Goal: Task Accomplishment & Management: Complete application form

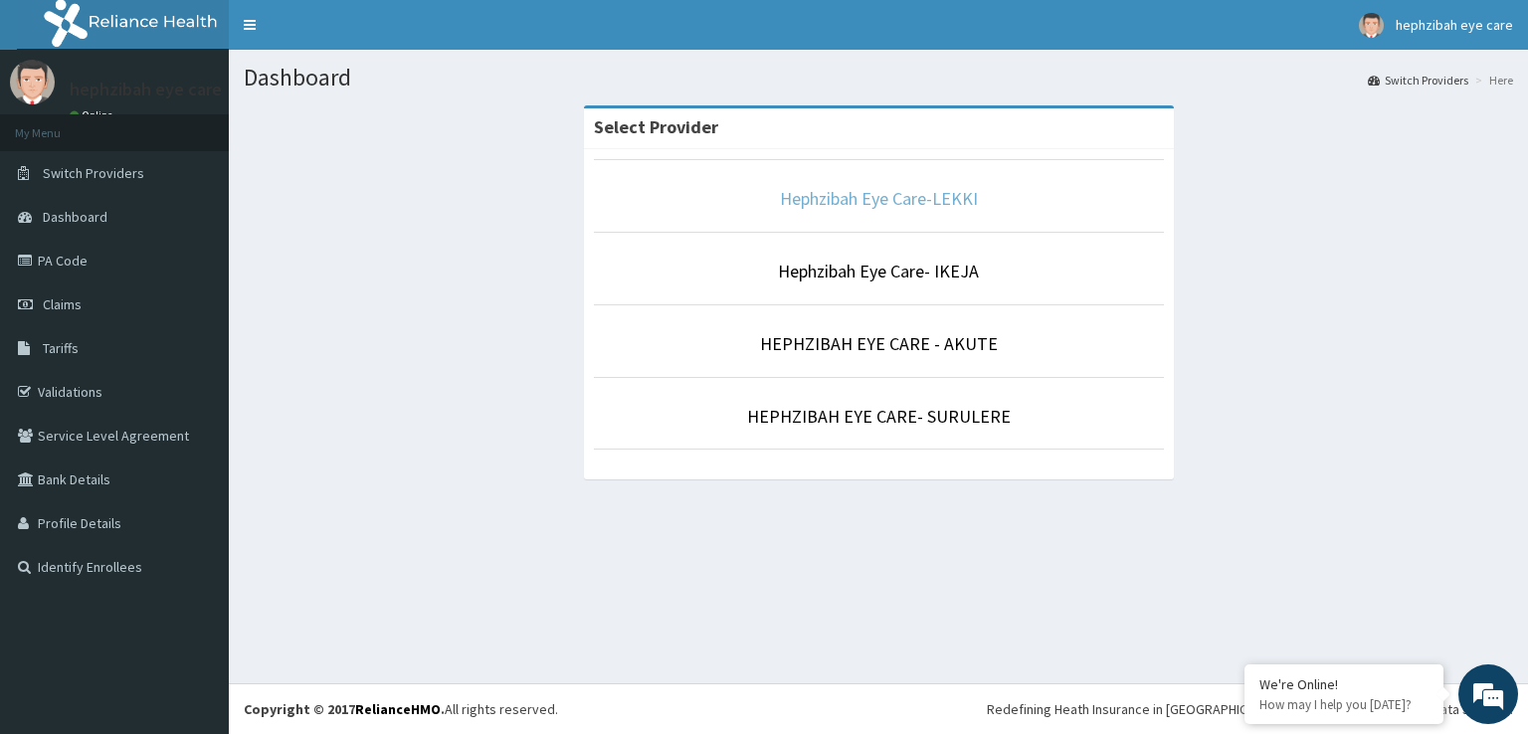
click at [908, 202] on link "Hephzibah Eye Care-LEKKI" at bounding box center [879, 198] width 198 height 23
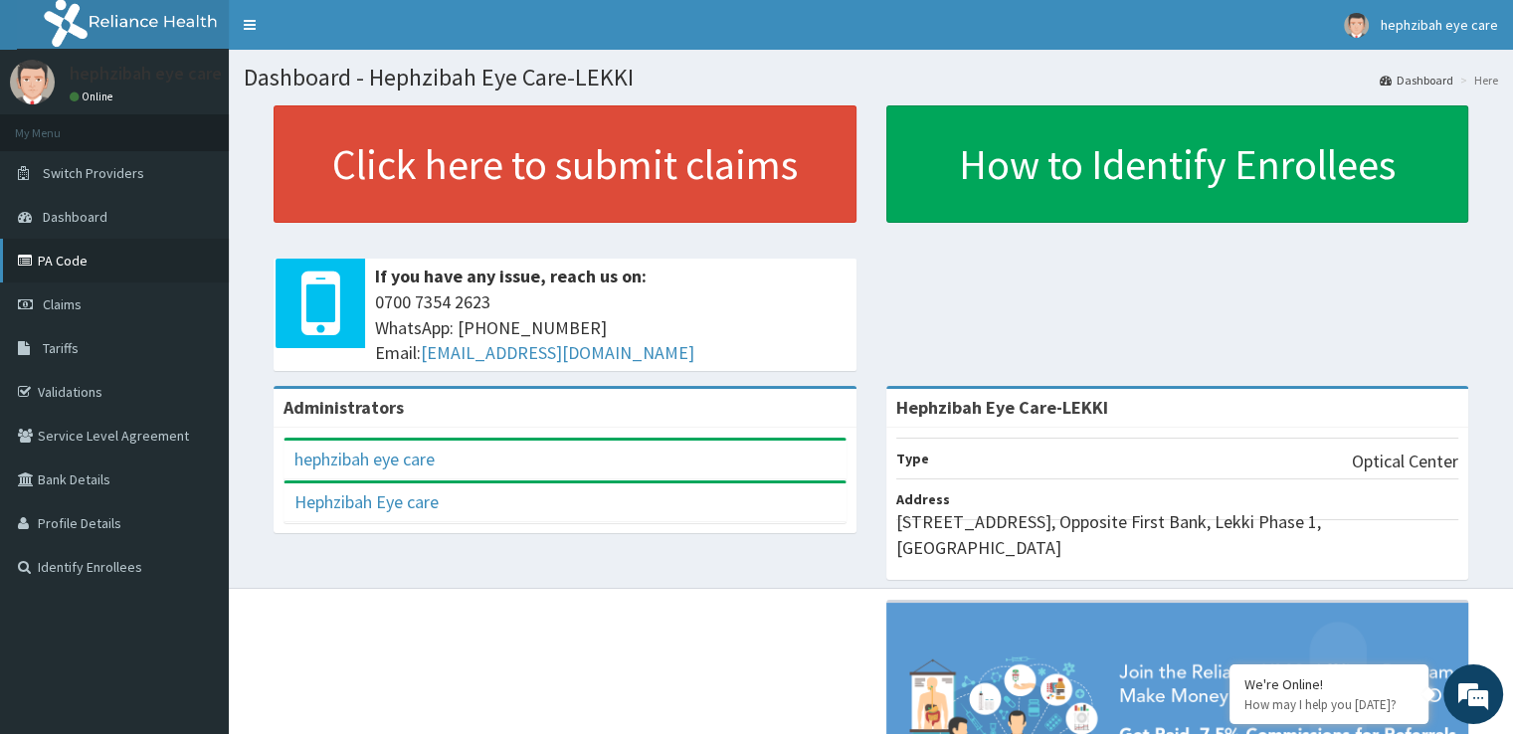
click at [81, 267] on link "PA Code" at bounding box center [114, 261] width 229 height 44
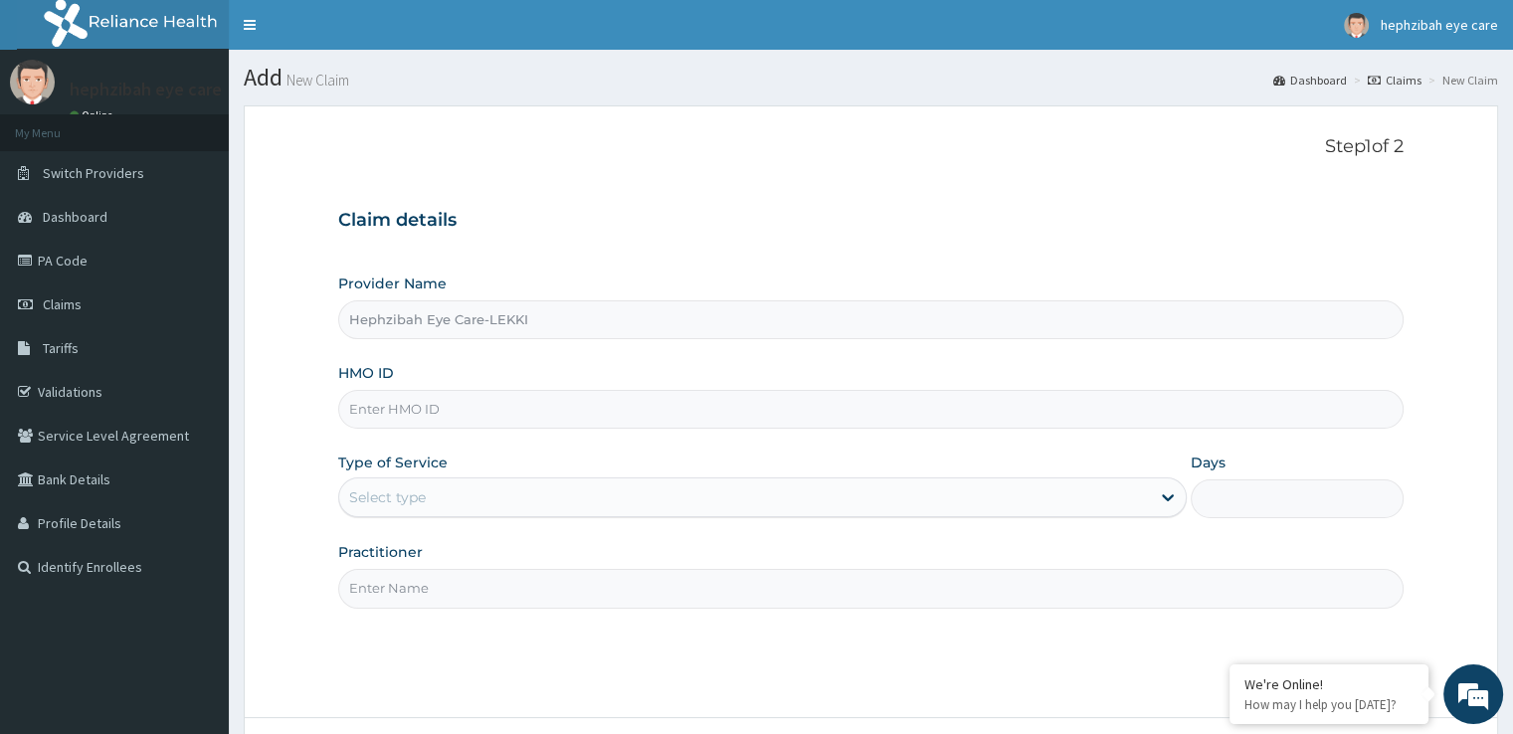
click at [480, 415] on input "HMO ID" at bounding box center [870, 409] width 1064 height 39
paste input "MHG/10358/A"
type input "MHG/10358/A"
click at [459, 490] on div "Select type" at bounding box center [744, 497] width 811 height 32
click at [459, 494] on div "Select type" at bounding box center [744, 497] width 811 height 32
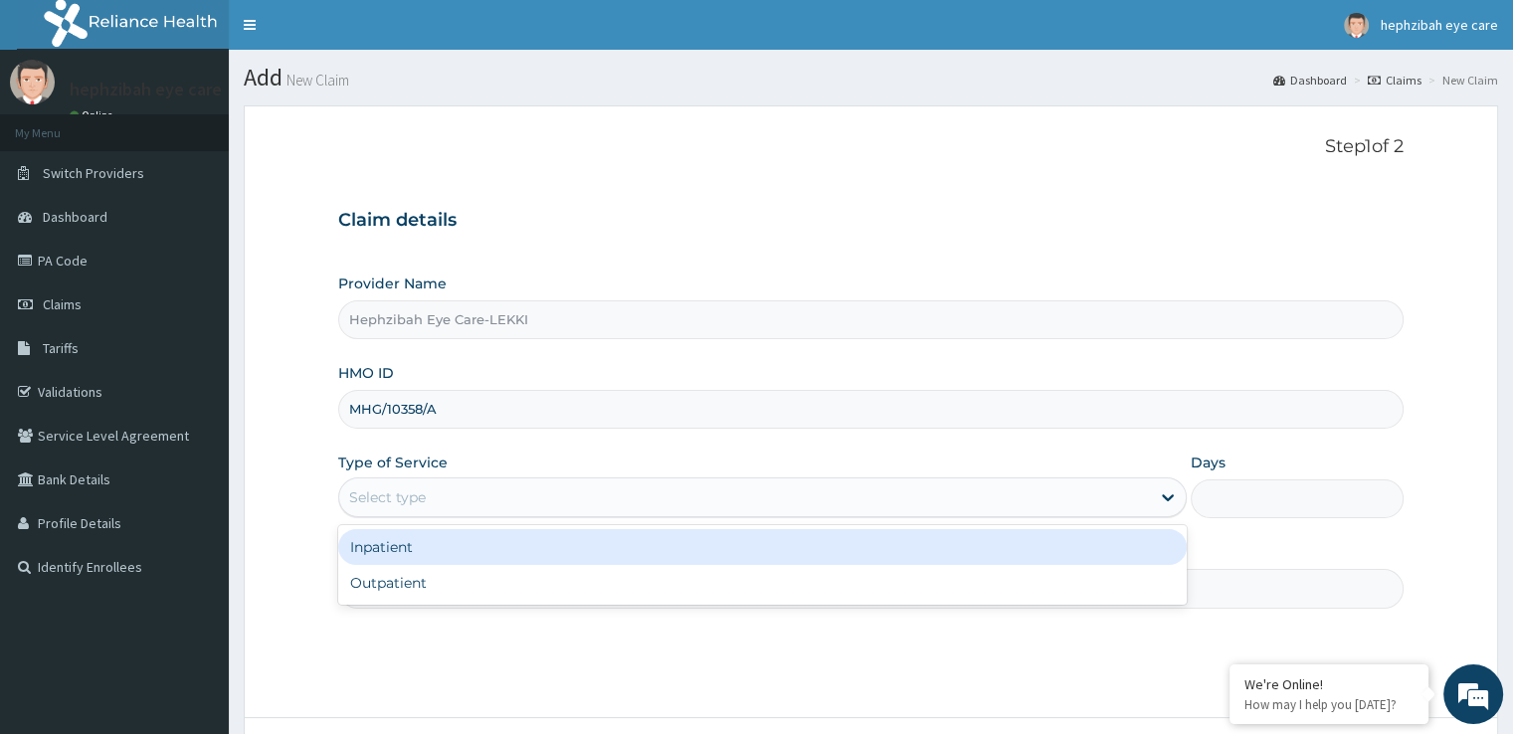
click at [459, 494] on div "Select type" at bounding box center [744, 497] width 811 height 32
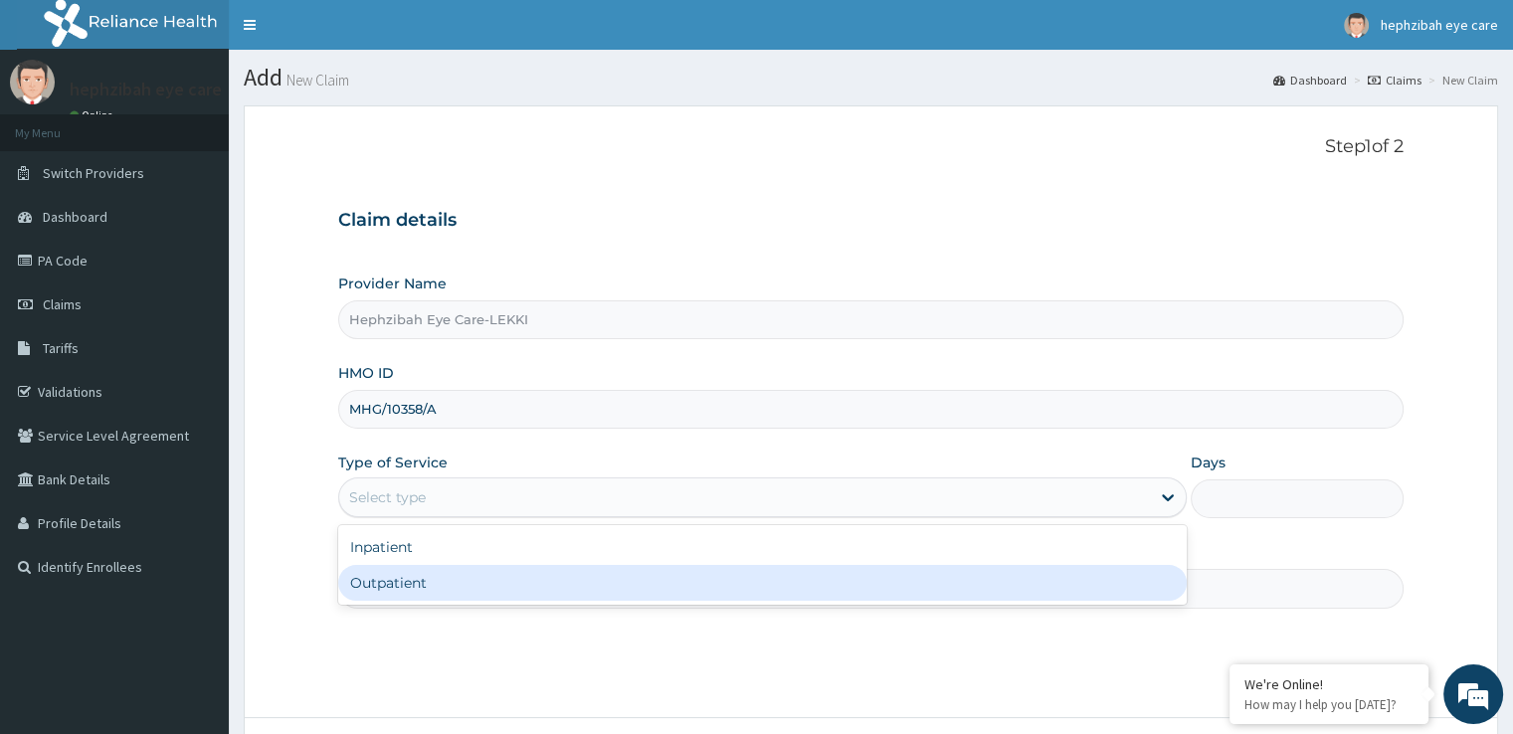
click at [461, 589] on div "Outpatient" at bounding box center [762, 583] width 848 height 36
type input "1"
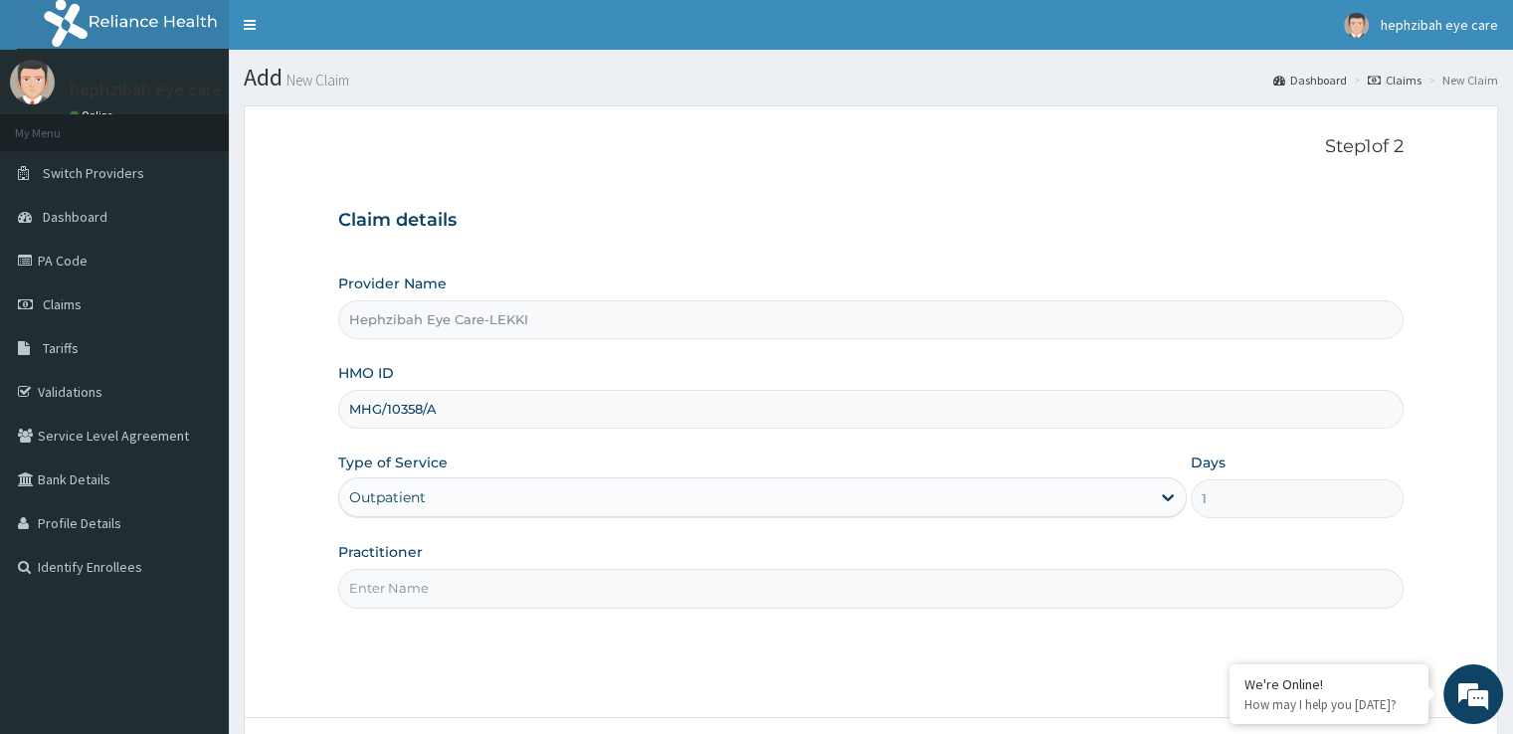
click at [461, 589] on input "Practitioner" at bounding box center [870, 588] width 1064 height 39
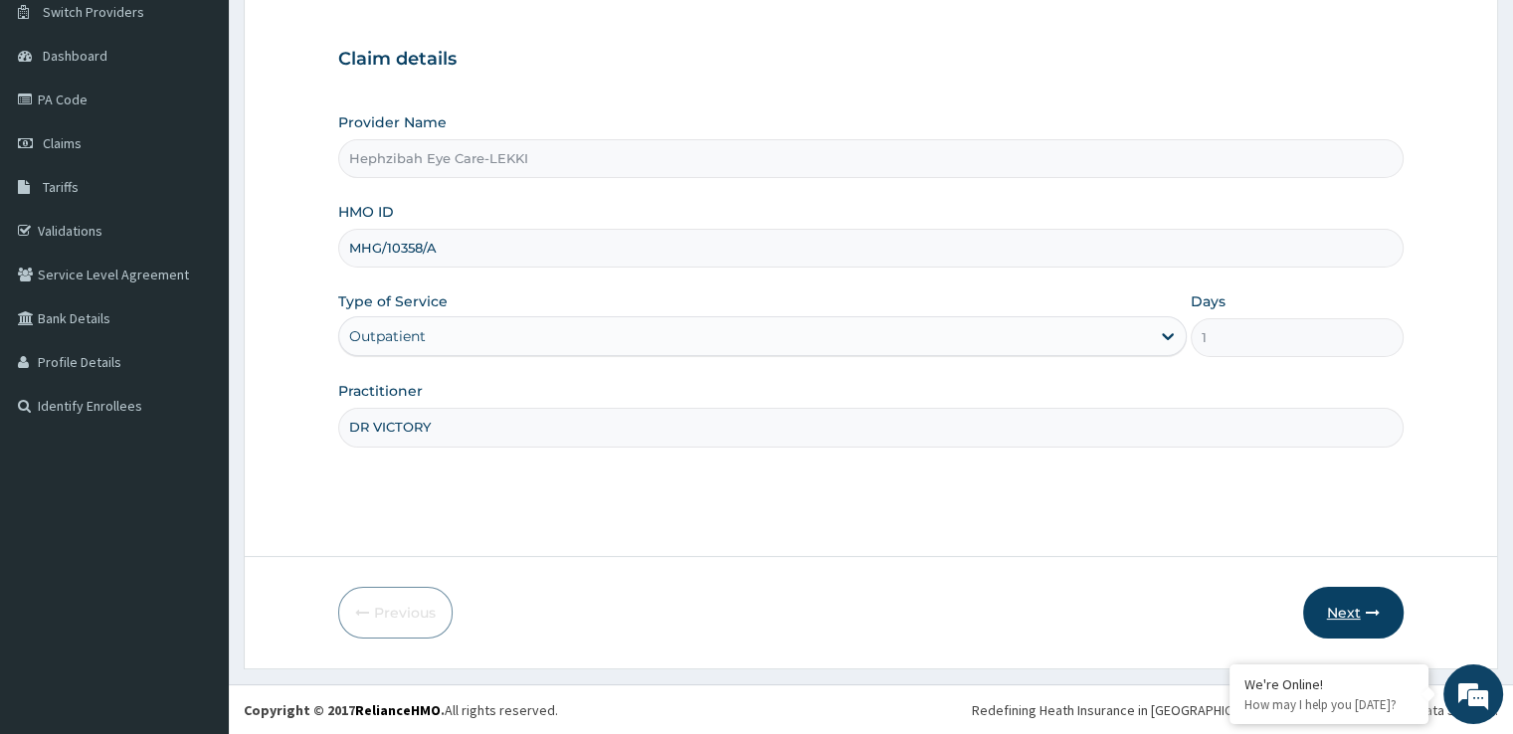
type input "DR VICTORY"
click at [1323, 611] on button "Next" at bounding box center [1353, 613] width 100 height 52
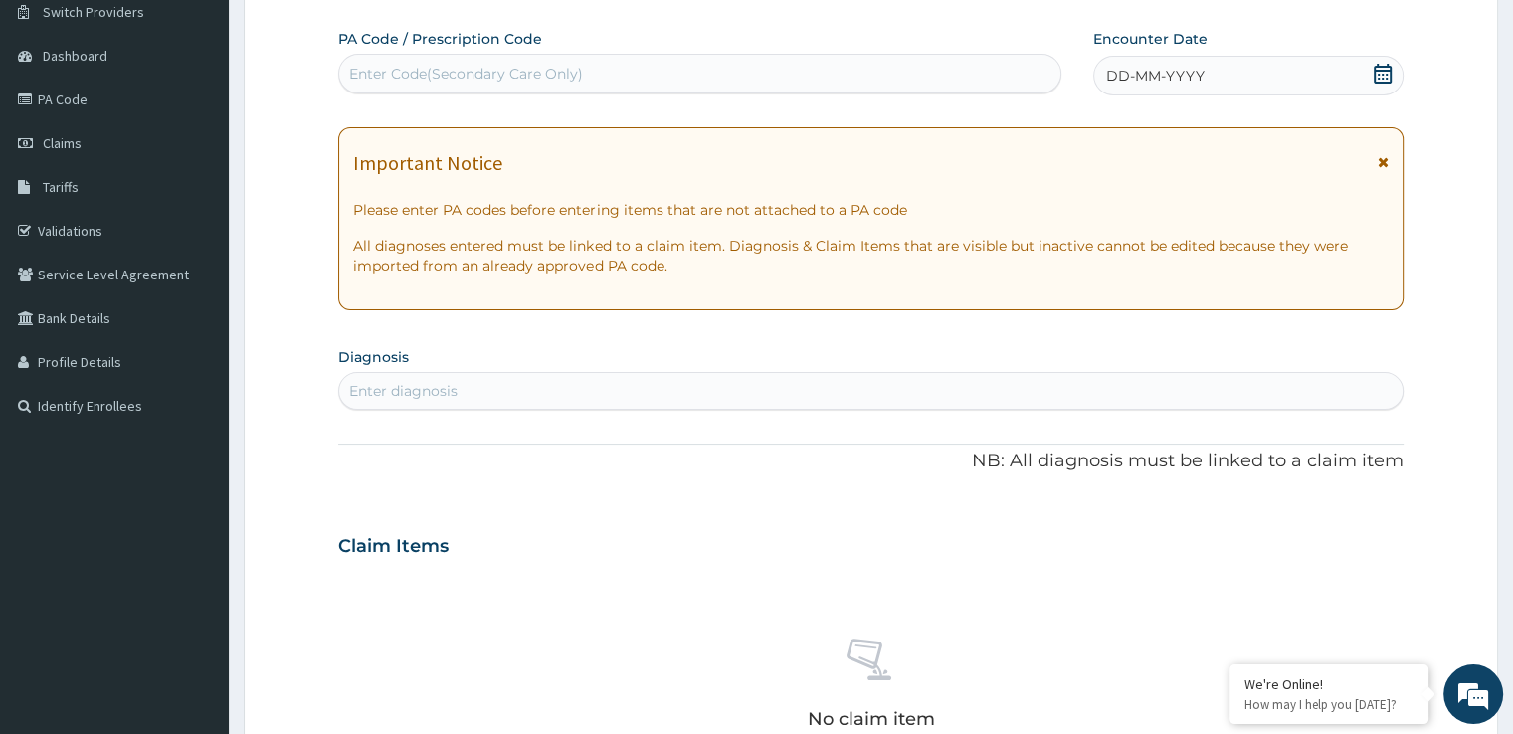
click at [481, 72] on div "Enter Code(Secondary Care Only)" at bounding box center [466, 74] width 234 height 20
paste input "PA/44FAA3"
type input "PA/44FAA3"
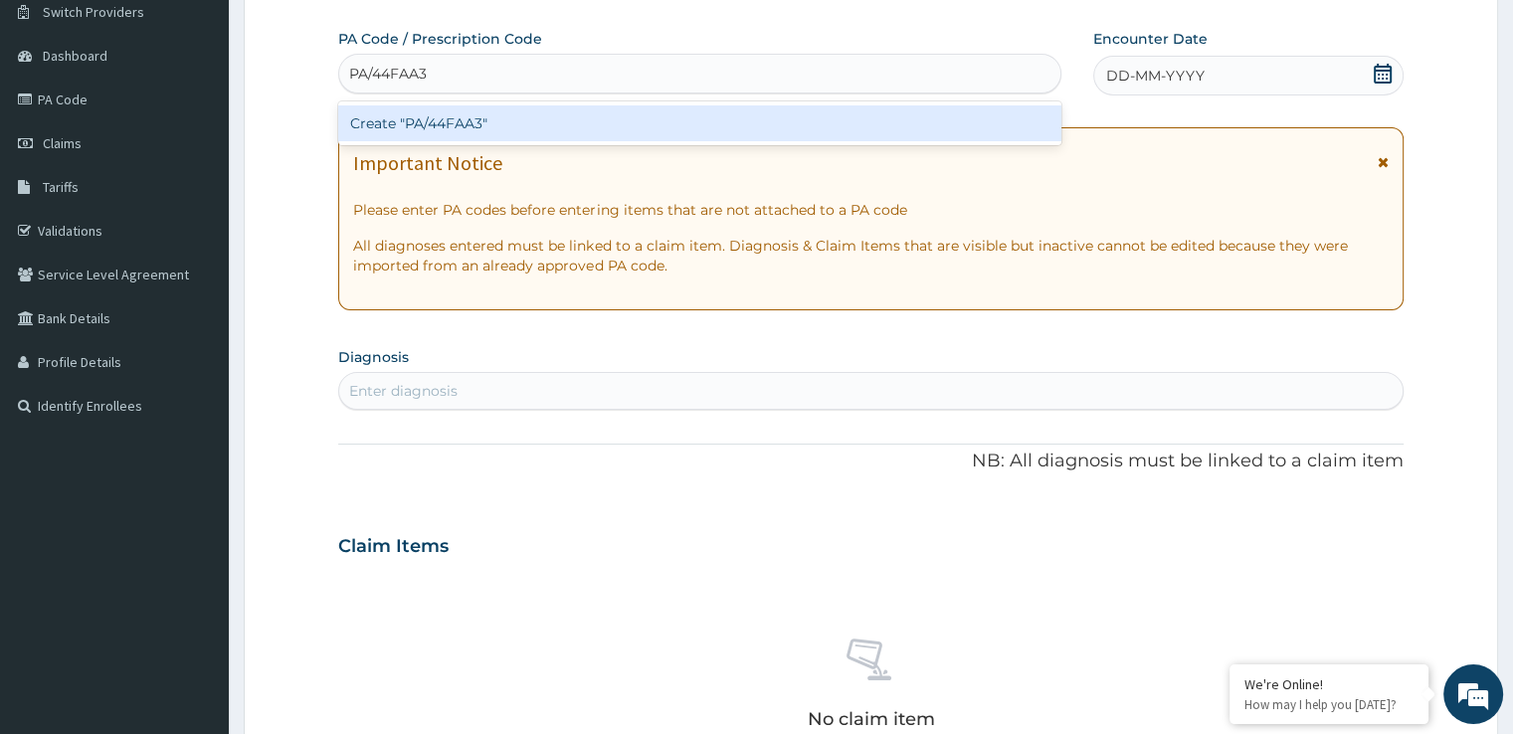
click at [582, 109] on div "Create "PA/44FAA3"" at bounding box center [699, 123] width 723 height 36
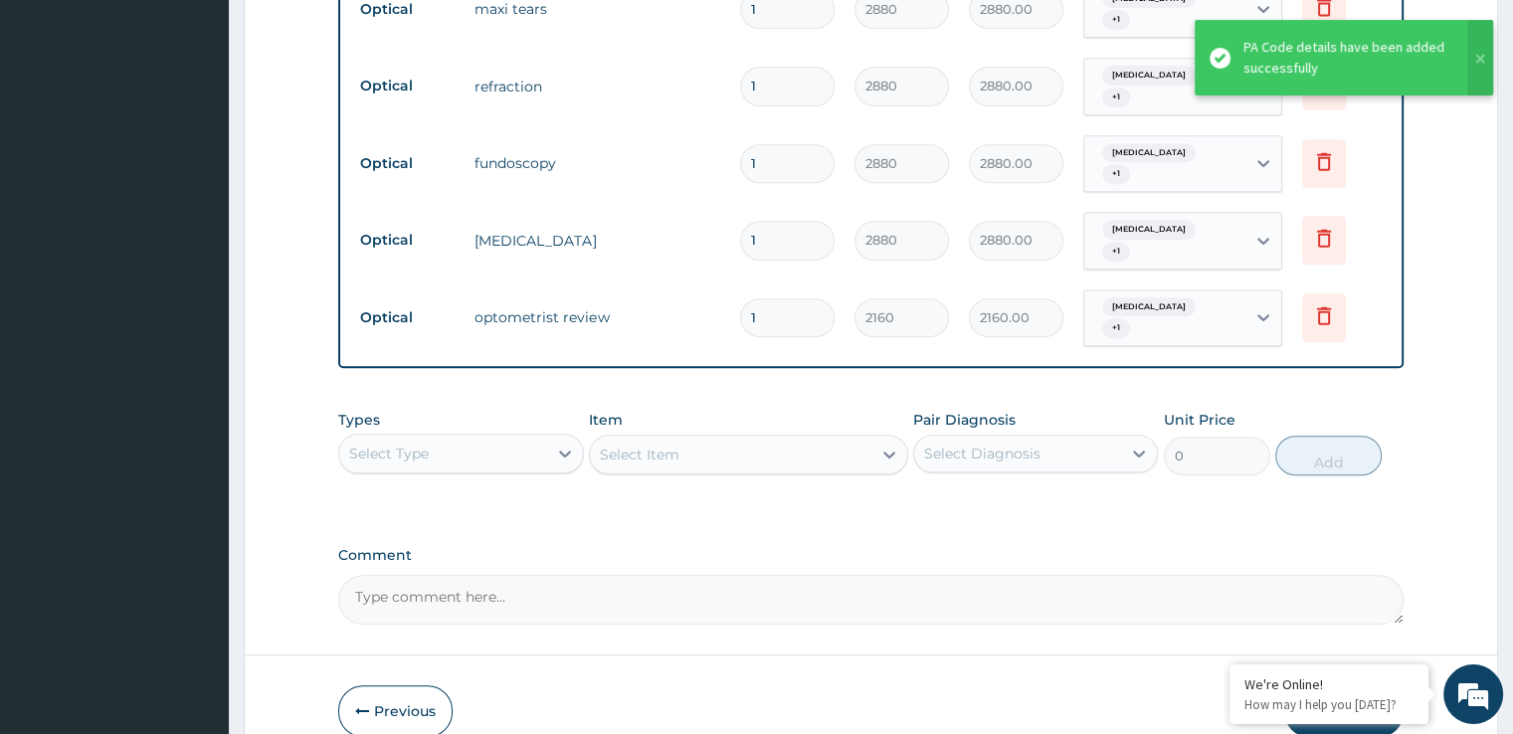
scroll to position [876, 0]
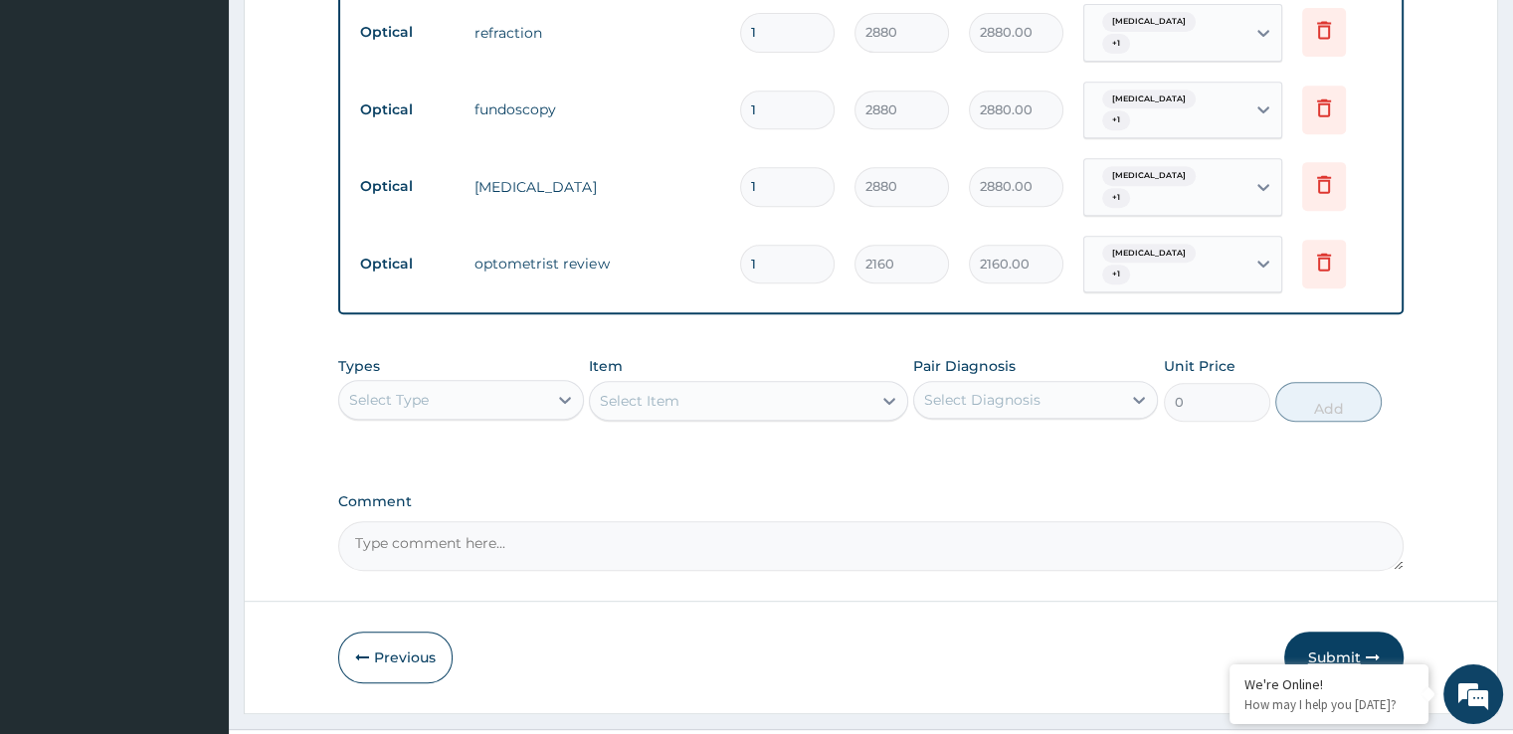
click at [1341, 632] on button "Submit" at bounding box center [1343, 658] width 119 height 52
